Goal: Navigation & Orientation: Find specific page/section

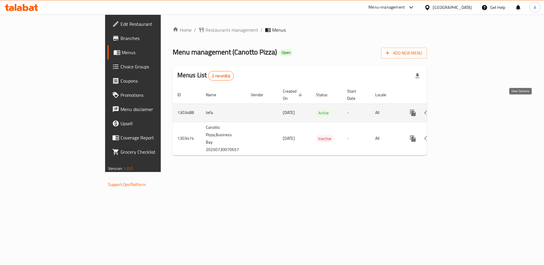
click at [459, 109] on icon "enhanced table" at bounding box center [455, 112] width 7 height 7
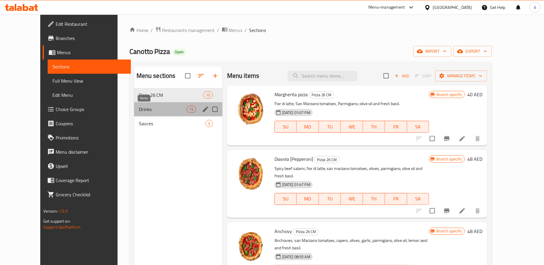
click at [139, 109] on span "Drinks" at bounding box center [163, 109] width 48 height 7
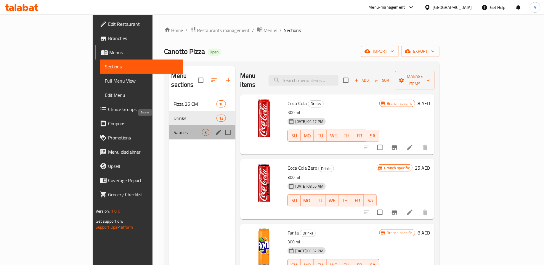
click at [174, 129] on span "Sauces" at bounding box center [188, 132] width 28 height 7
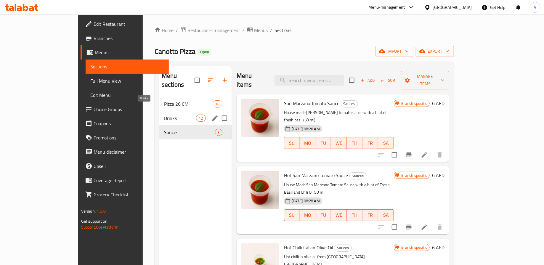
click at [164, 115] on span "Drinks" at bounding box center [180, 118] width 32 height 7
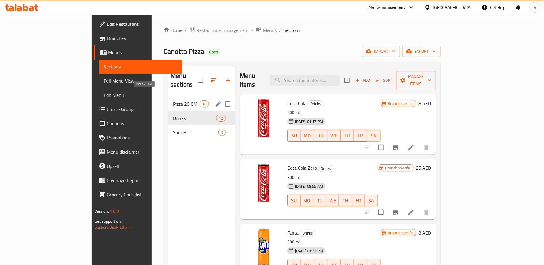
click at [173, 100] on span "Pizza 26 CM" at bounding box center [186, 103] width 27 height 7
